Goal: Information Seeking & Learning: Learn about a topic

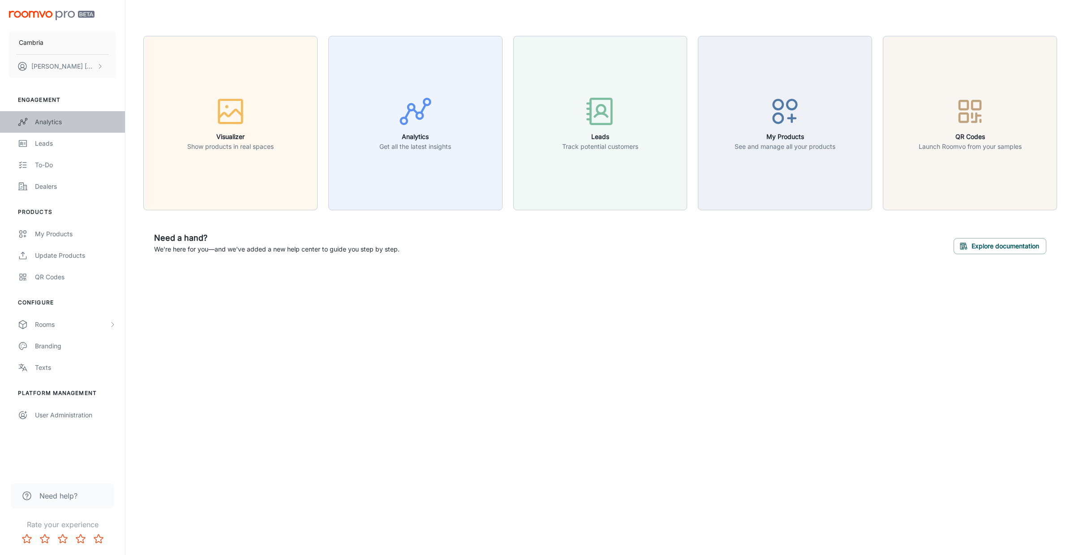
click at [63, 121] on div "Analytics" at bounding box center [75, 122] width 81 height 10
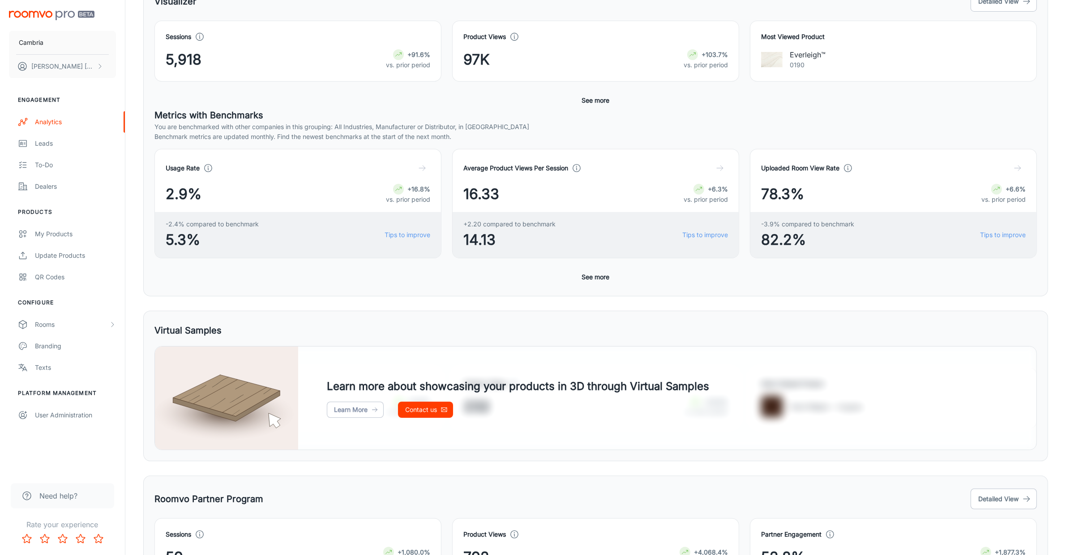
scroll to position [10, 0]
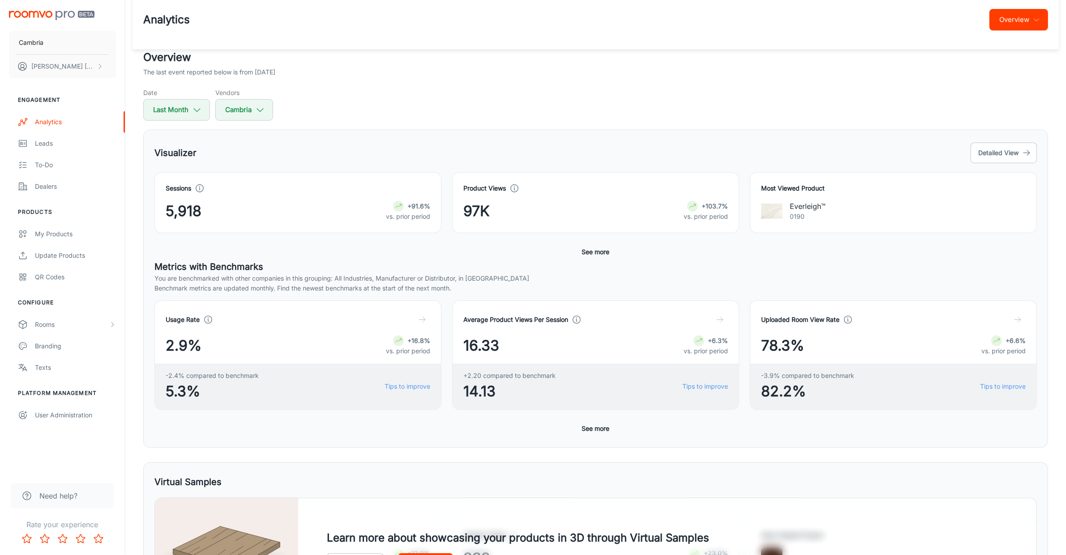
click at [1026, 18] on button "Overview" at bounding box center [1019, 20] width 59 height 22
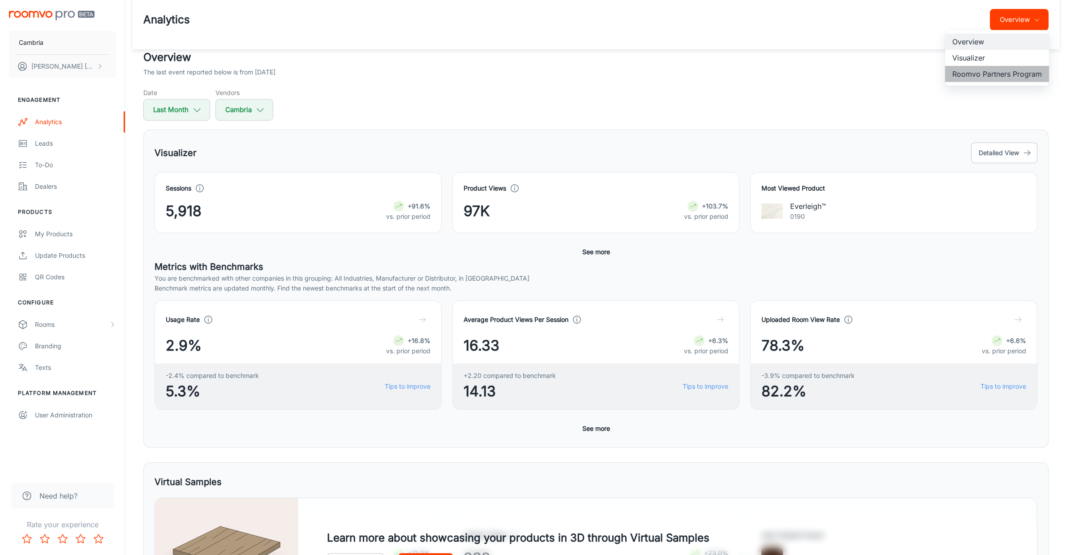
click at [989, 73] on li "Roomvo Partners Program" at bounding box center [997, 74] width 104 height 16
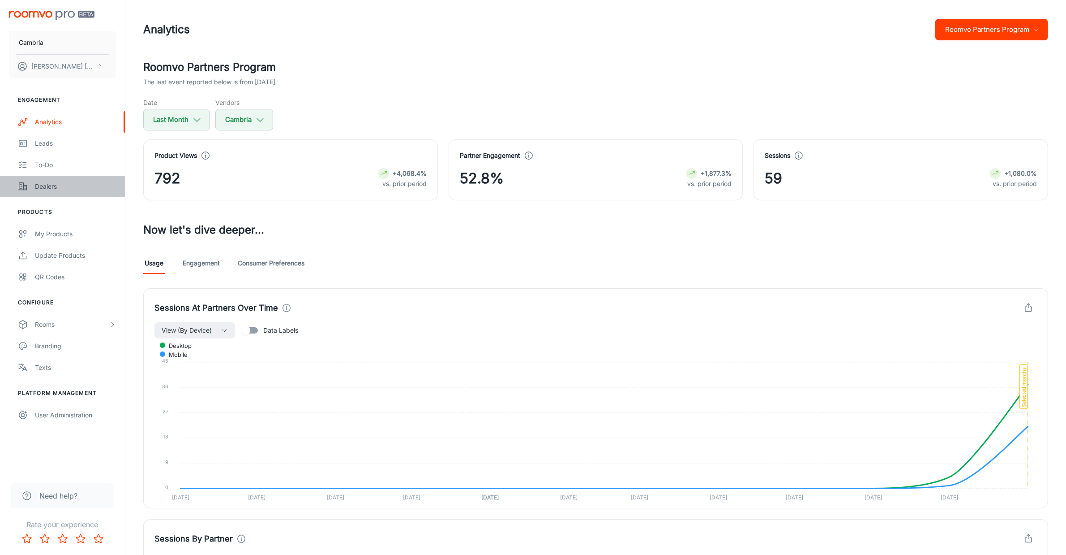
click at [52, 182] on div "Dealers" at bounding box center [75, 186] width 81 height 10
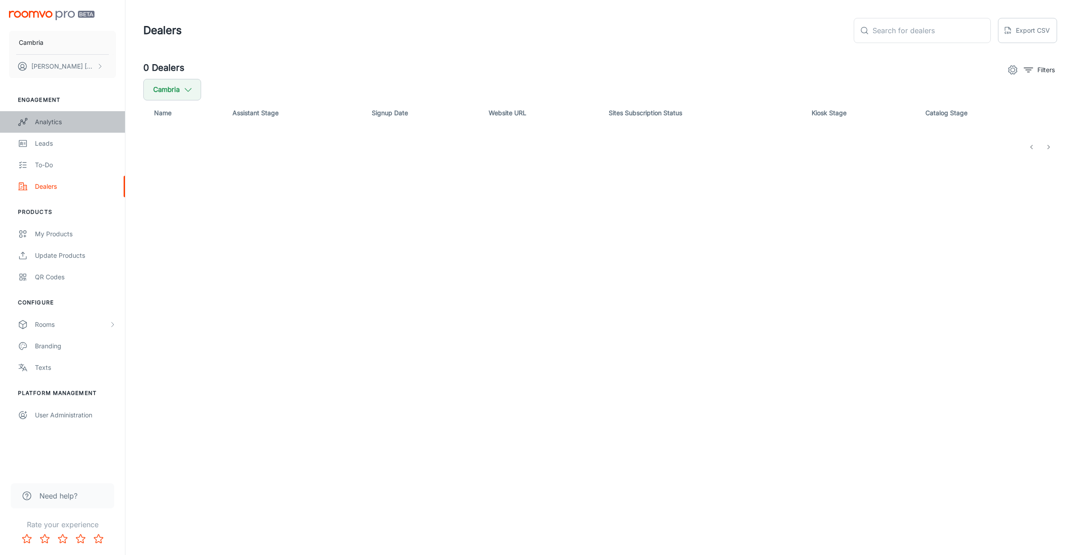
click at [49, 121] on div "Analytics" at bounding box center [75, 122] width 81 height 10
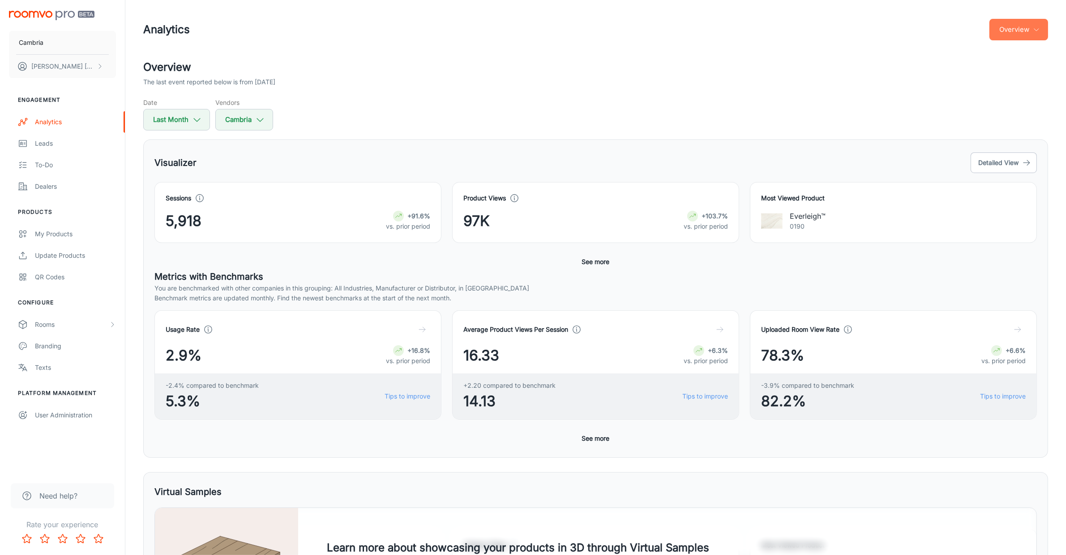
click at [1031, 27] on button "Overview" at bounding box center [1019, 30] width 59 height 22
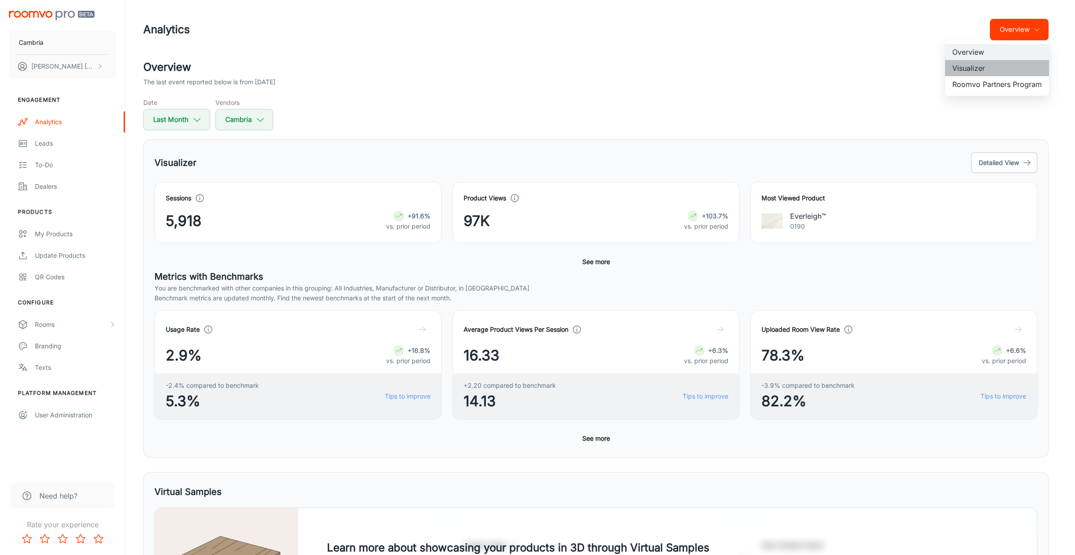
click at [963, 66] on li "Visualizer" at bounding box center [997, 68] width 104 height 16
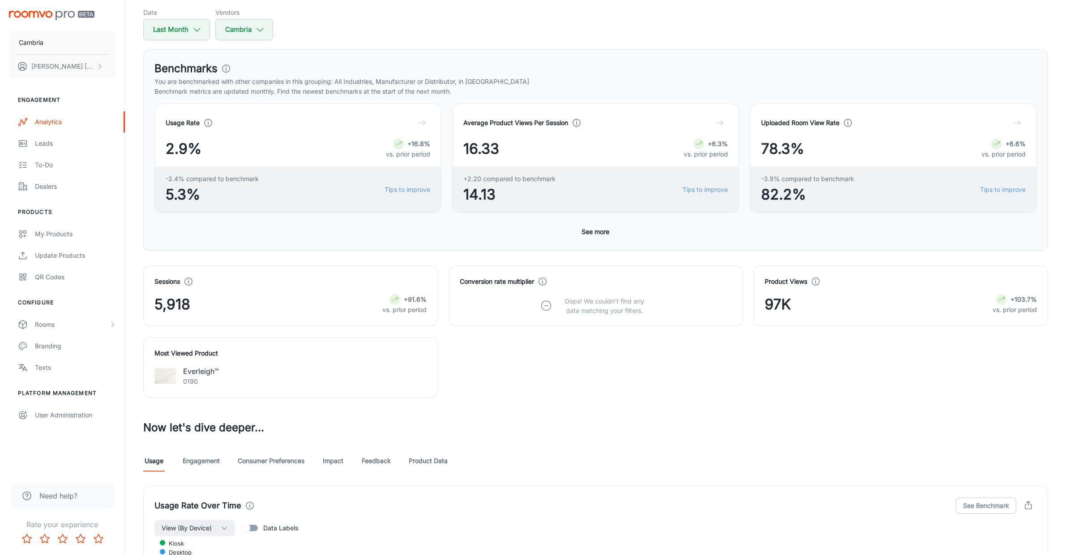
scroll to position [224, 0]
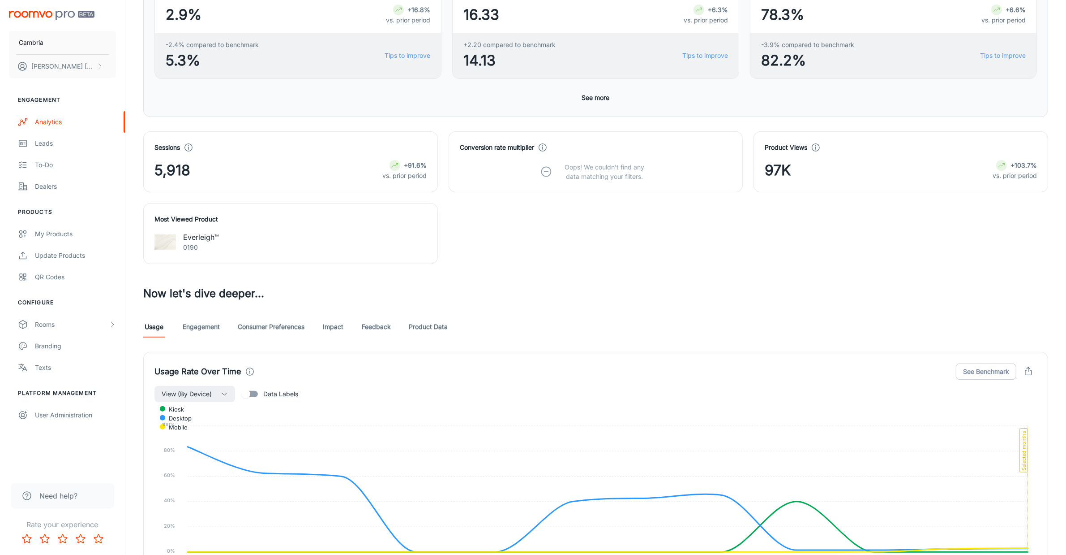
click at [376, 327] on link "Feedback" at bounding box center [376, 327] width 29 height 22
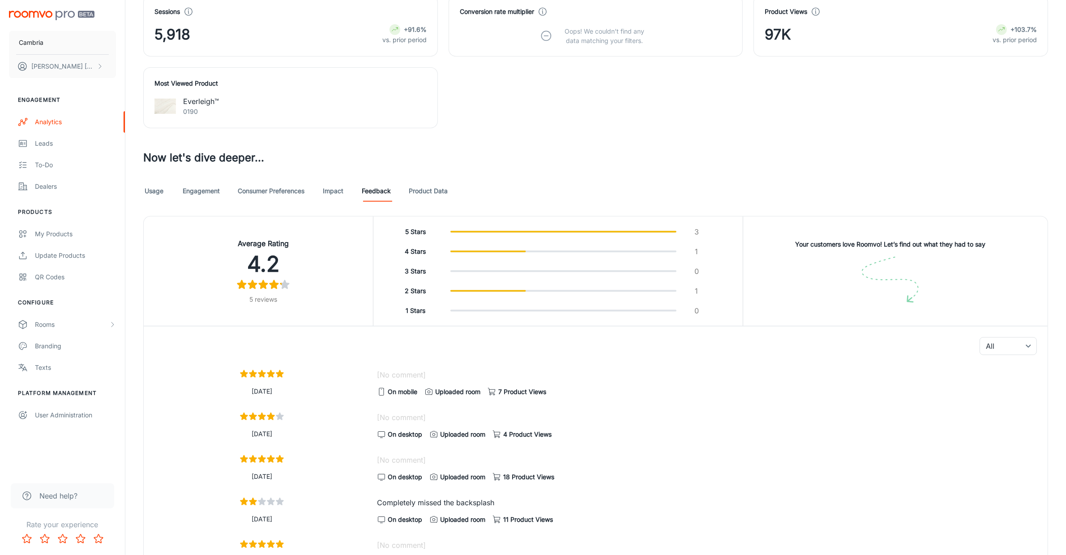
scroll to position [451, 0]
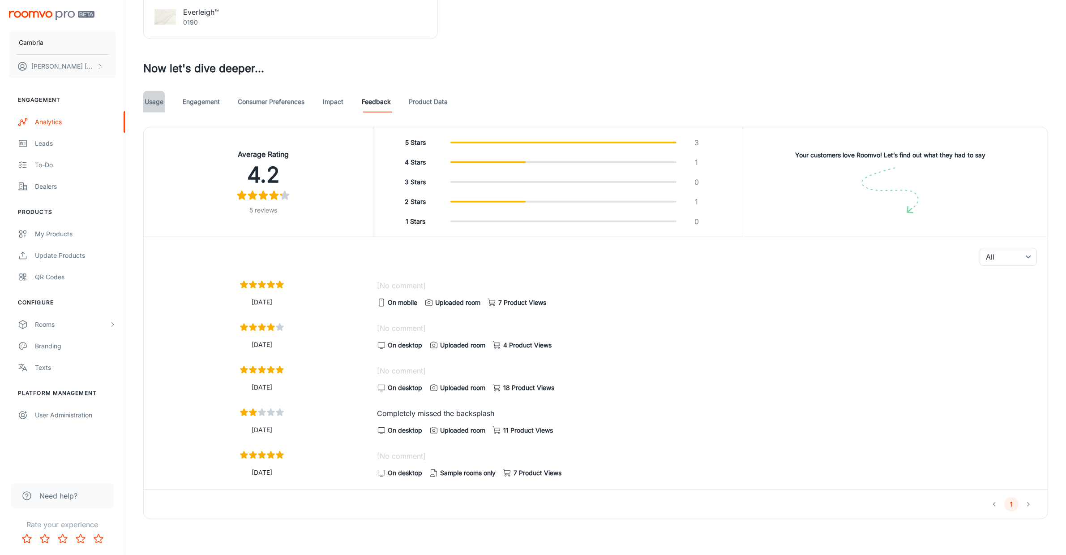
click at [158, 99] on link "Usage" at bounding box center [154, 102] width 22 height 22
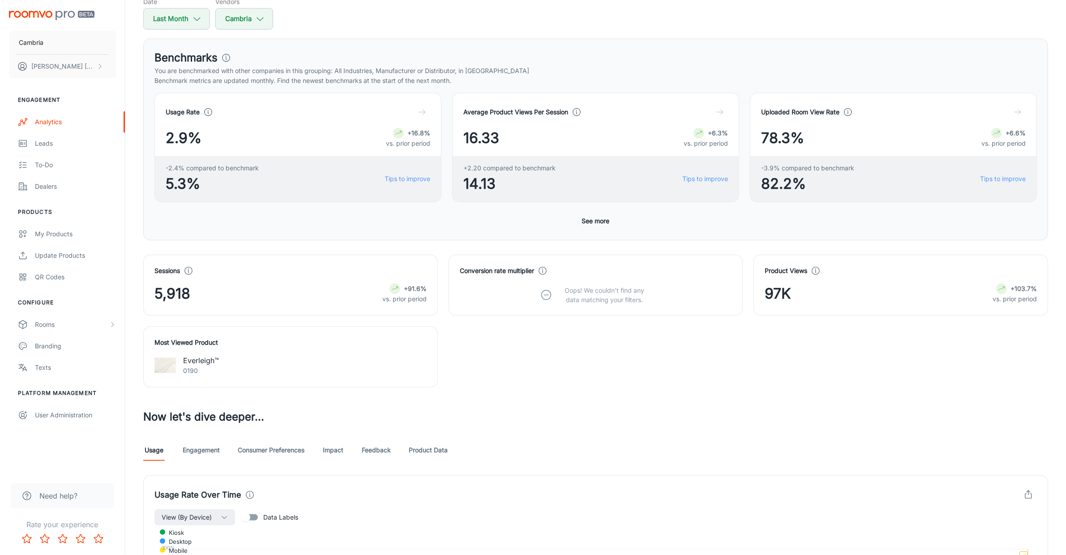
scroll to position [280, 0]
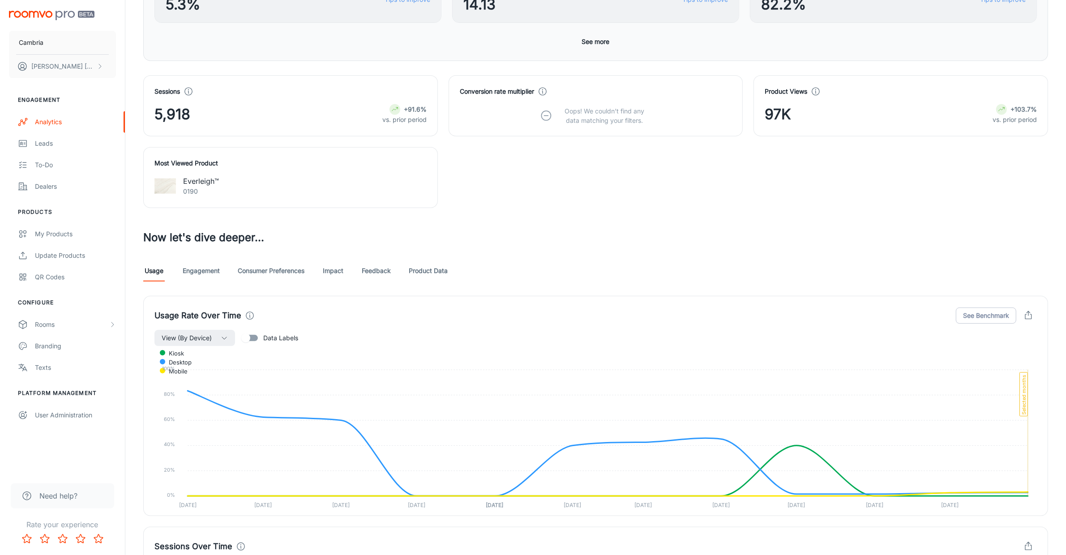
click at [204, 270] on link "Engagement" at bounding box center [201, 271] width 37 height 22
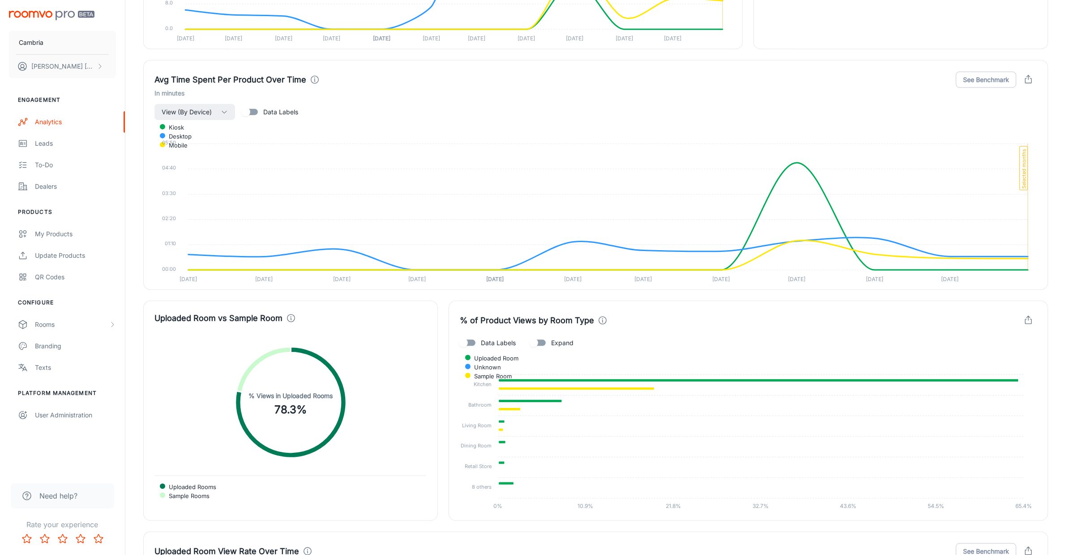
scroll to position [1512, 0]
